Goal: Task Accomplishment & Management: Complete application form

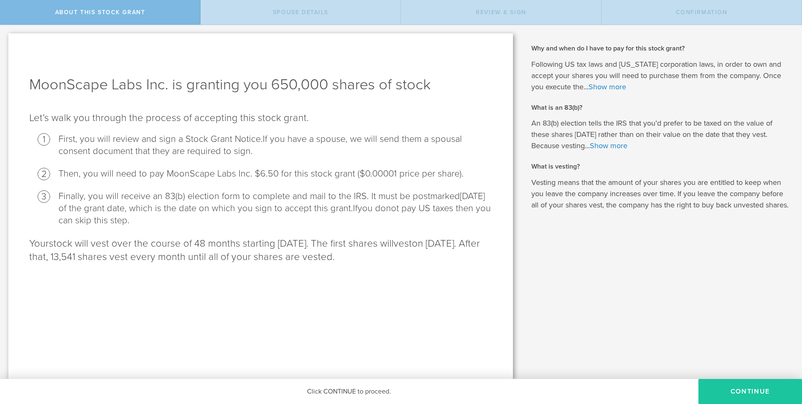
click at [720, 393] on button "CONTINUE" at bounding box center [750, 391] width 104 height 25
radio input "true"
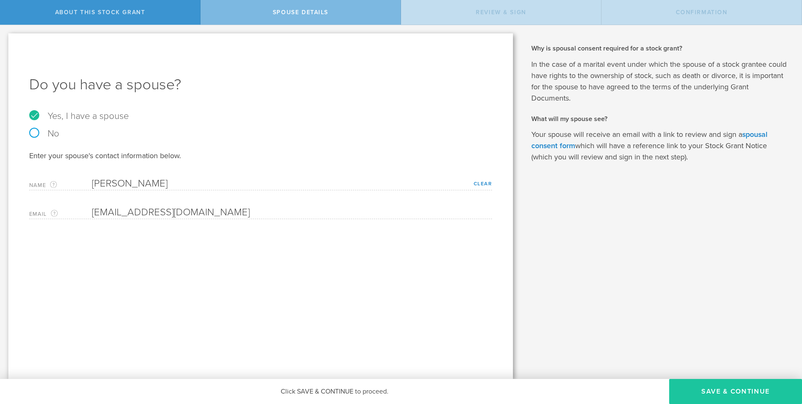
click at [742, 393] on button "Save & Continue" at bounding box center [735, 391] width 133 height 25
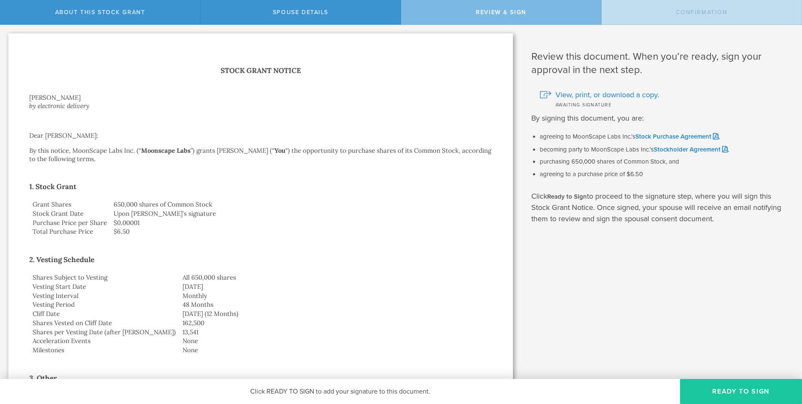
click at [727, 395] on button "Ready to Sign" at bounding box center [741, 391] width 122 height 25
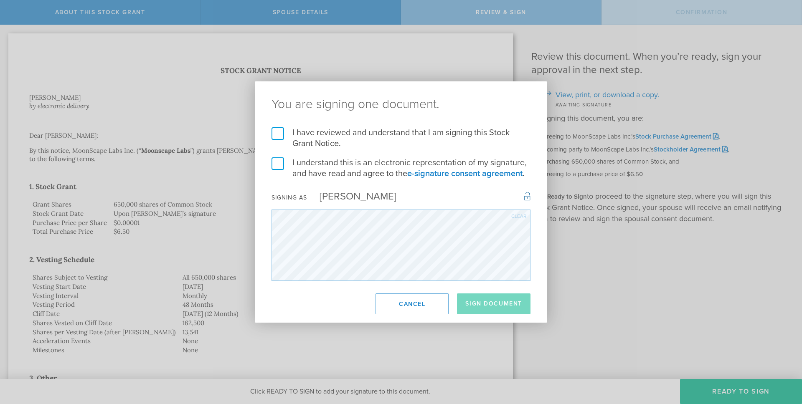
click at [273, 137] on label "I have reviewed and understand that I am signing this Stock Grant Notice." at bounding box center [400, 138] width 259 height 22
click at [0, 0] on input "I have reviewed and understand that I am signing this Stock Grant Notice." at bounding box center [0, 0] width 0 height 0
click at [279, 159] on label "I understand this is an electronic representation of my signature, and have rea…" at bounding box center [400, 168] width 259 height 22
click at [0, 0] on input "I understand this is an electronic representation of my signature, and have rea…" at bounding box center [0, 0] width 0 height 0
click at [484, 310] on button "Sign Document" at bounding box center [493, 304] width 73 height 21
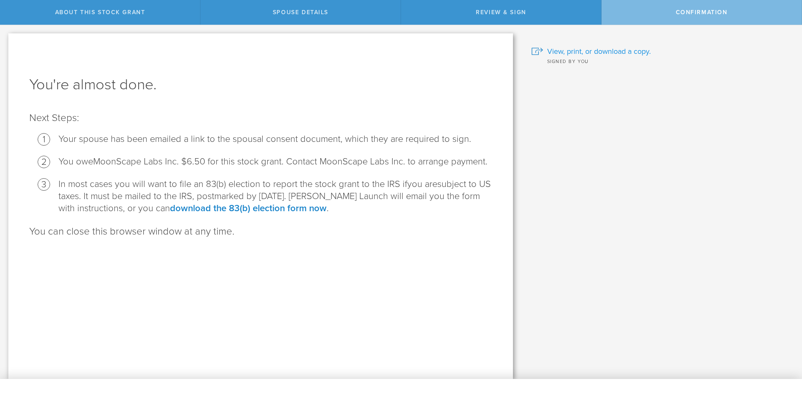
click at [539, 50] on div at bounding box center [537, 52] width 12 height 8
click at [217, 207] on link "download the 83(b) election form now" at bounding box center [248, 208] width 157 height 11
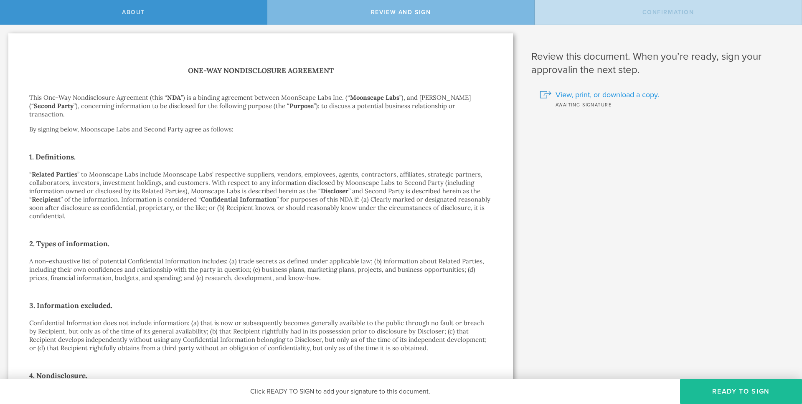
click at [585, 94] on span "View, print, or download a copy." at bounding box center [607, 94] width 104 height 11
click at [727, 397] on button "Ready to Sign" at bounding box center [741, 391] width 122 height 25
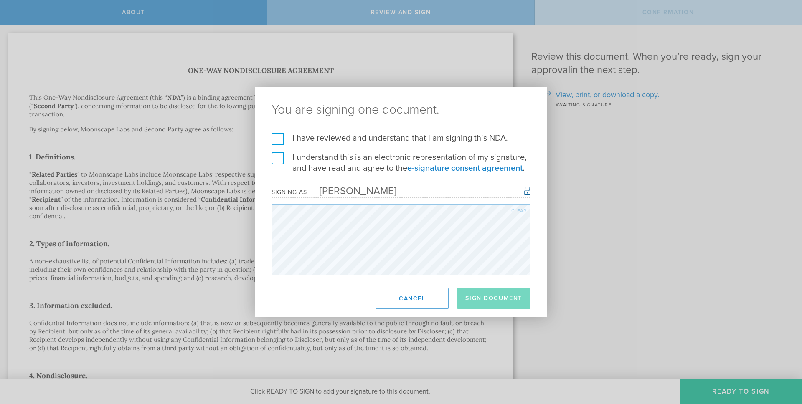
drag, startPoint x: 275, startPoint y: 160, endPoint x: 279, endPoint y: 152, distance: 9.2
click at [276, 159] on label "I understand this is an electronic representation of my signature, and have rea…" at bounding box center [400, 163] width 259 height 22
click at [0, 0] on input "I understand this is an electronic representation of my signature, and have rea…" at bounding box center [0, 0] width 0 height 0
click at [279, 139] on label "I have reviewed and understand that I am signing this NDA." at bounding box center [400, 138] width 259 height 11
click at [0, 0] on input "I have reviewed and understand that I am signing this NDA." at bounding box center [0, 0] width 0 height 0
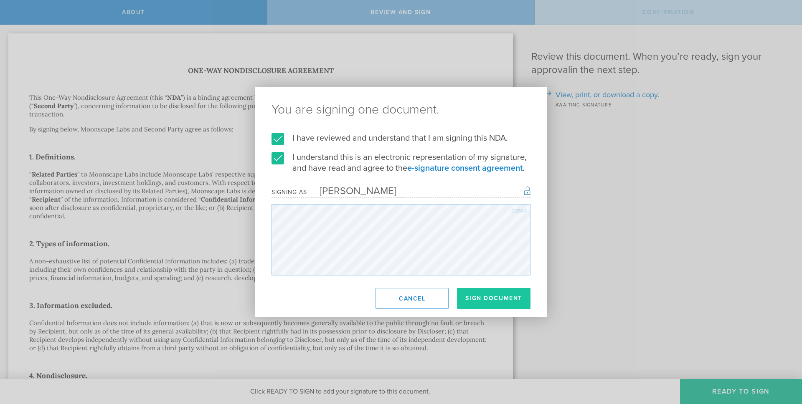
click at [489, 305] on button "Sign Document" at bounding box center [493, 298] width 73 height 21
